Goal: Transaction & Acquisition: Purchase product/service

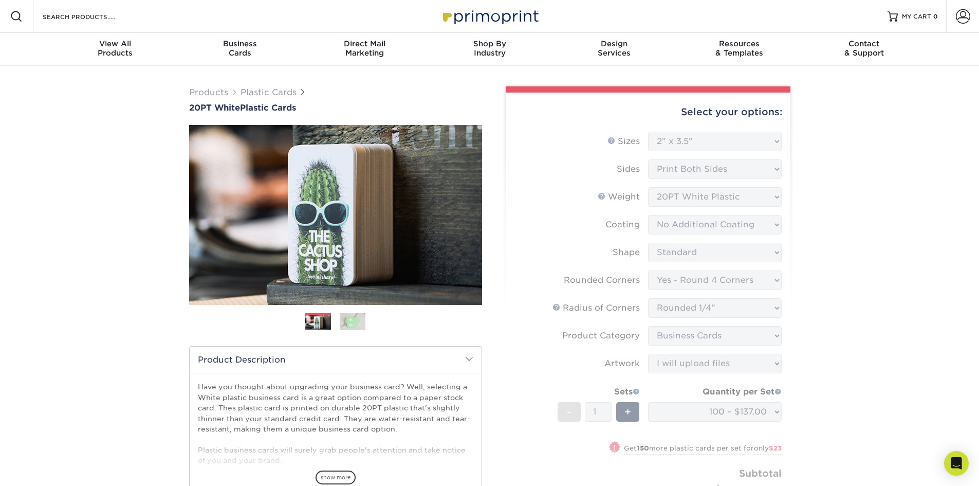
select select "2.00x3.50"
select select "7672df9e-0e0a-464d-8e1f-920c575e4da3"
select select "479fbfe7-6a0c-4895-8c9a-81739b7486c9"
select select "3b5148f1-0588-4f88-a218-97bcfdce65c1"
select select "upload"
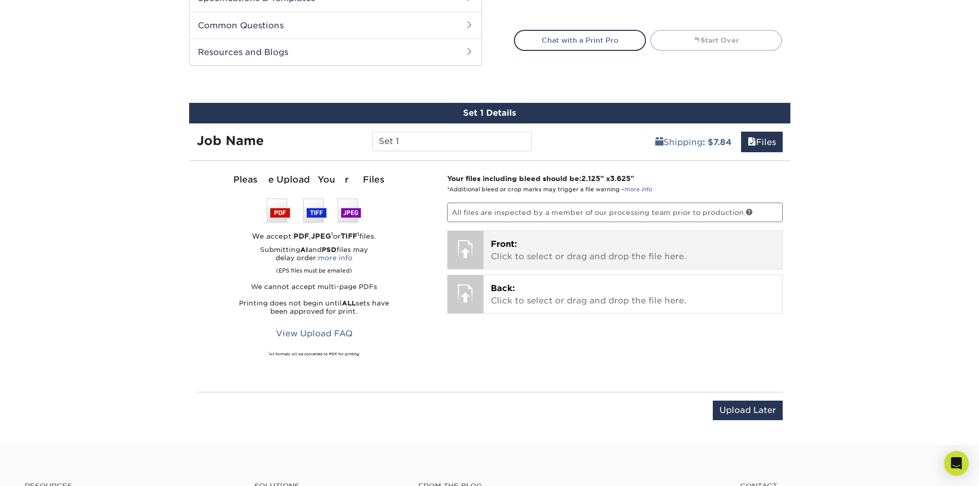
click at [551, 255] on p "Front: Click to select or drag and drop the file here." at bounding box center [633, 250] width 284 height 25
click at [531, 250] on p "Front: Click to select or drag and drop the file here." at bounding box center [633, 250] width 284 height 25
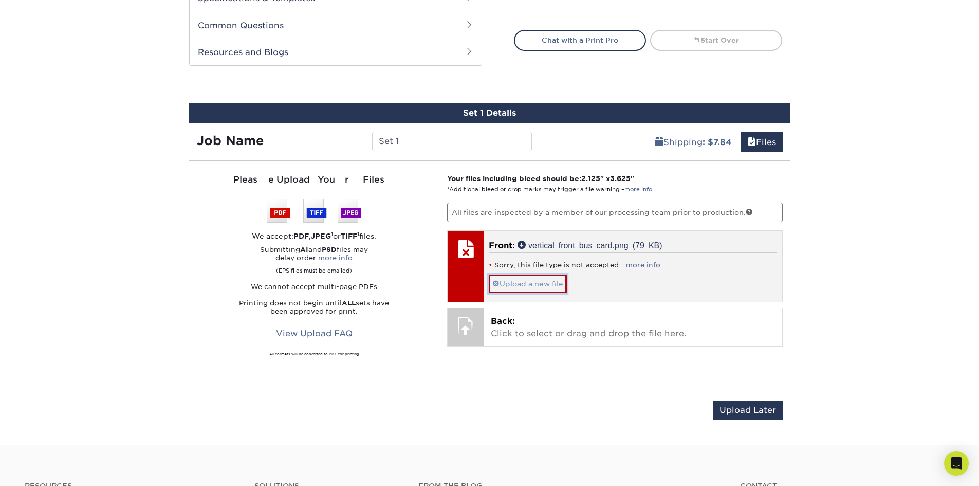
click at [536, 284] on link "Upload a new file" at bounding box center [528, 284] width 78 height 18
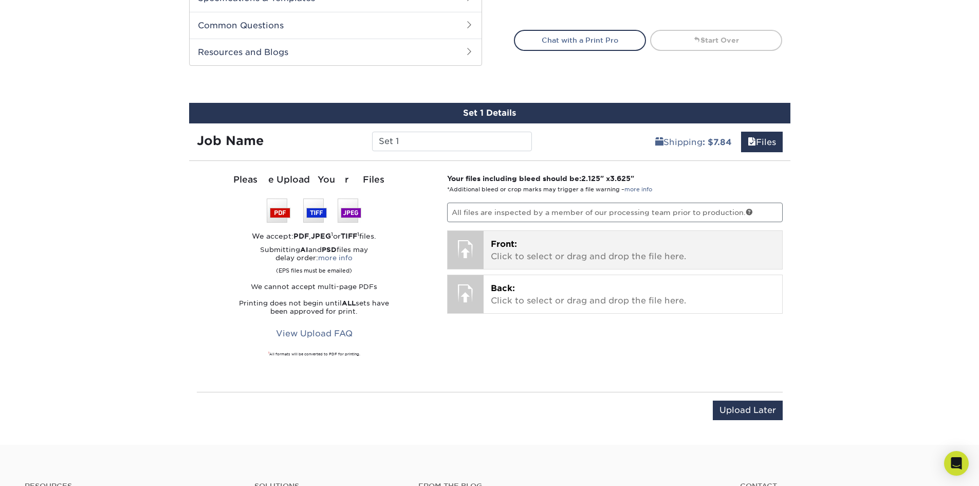
click at [527, 245] on p "Front: Click to select or drag and drop the file here." at bounding box center [633, 250] width 284 height 25
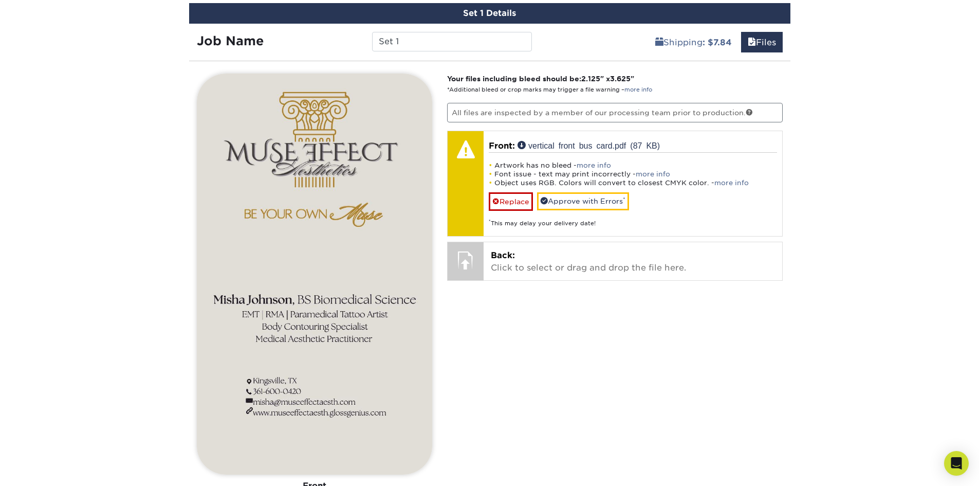
scroll to position [611, 0]
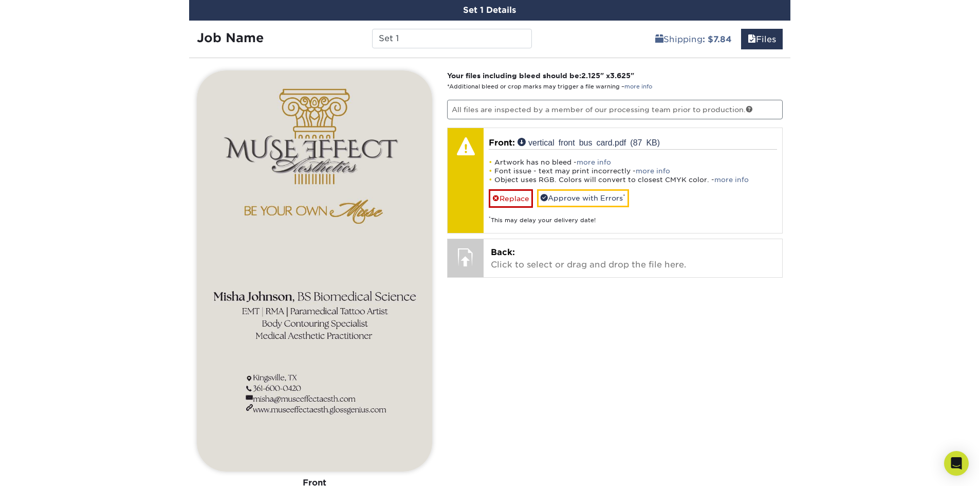
click at [370, 132] on img at bounding box center [314, 270] width 235 height 401
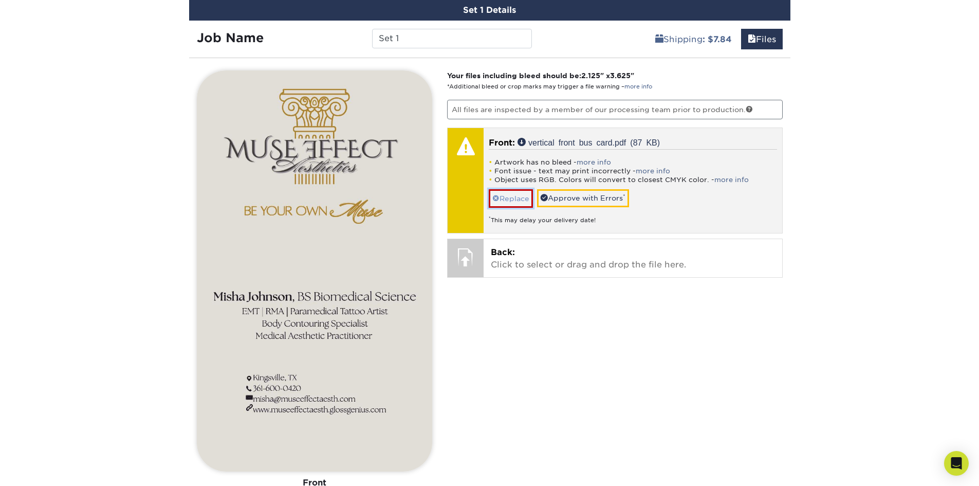
click at [513, 202] on link "Replace" at bounding box center [511, 198] width 44 height 18
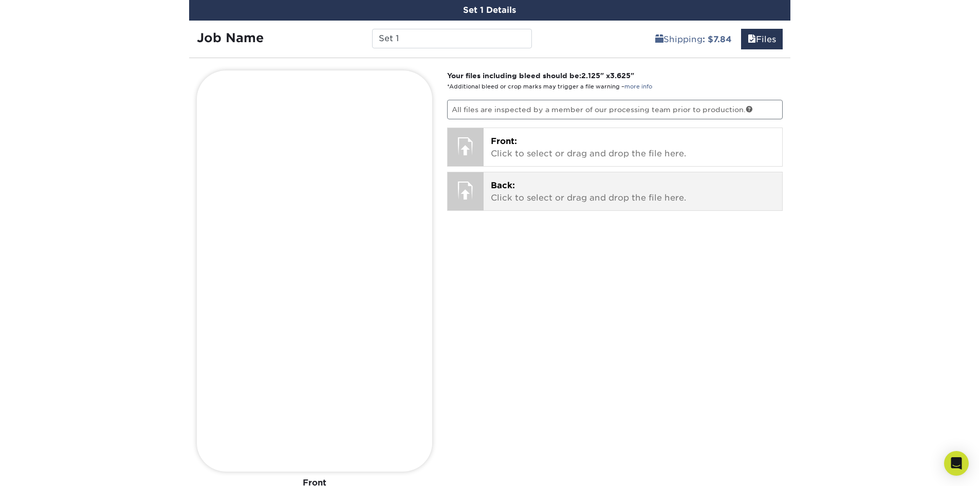
click at [535, 184] on p "Back: Click to select or drag and drop the file here." at bounding box center [633, 191] width 284 height 25
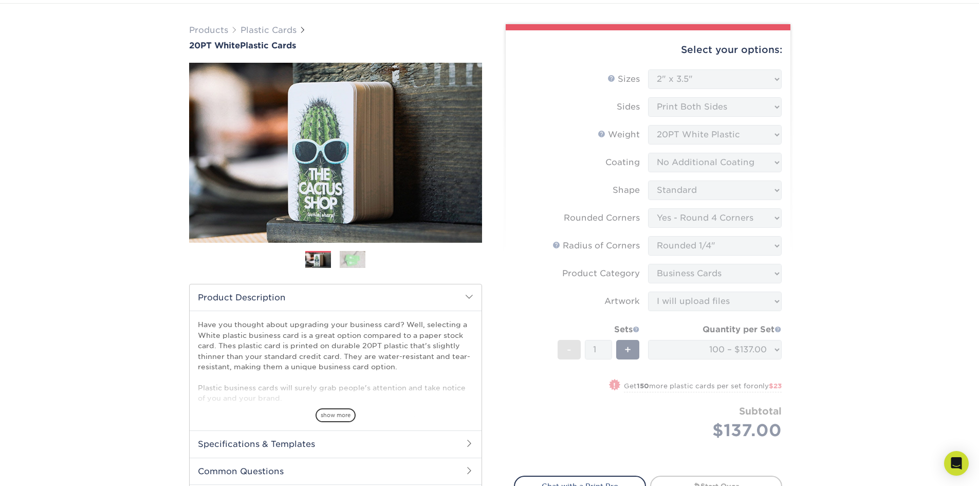
scroll to position [45, 0]
